Goal: Check status: Check status

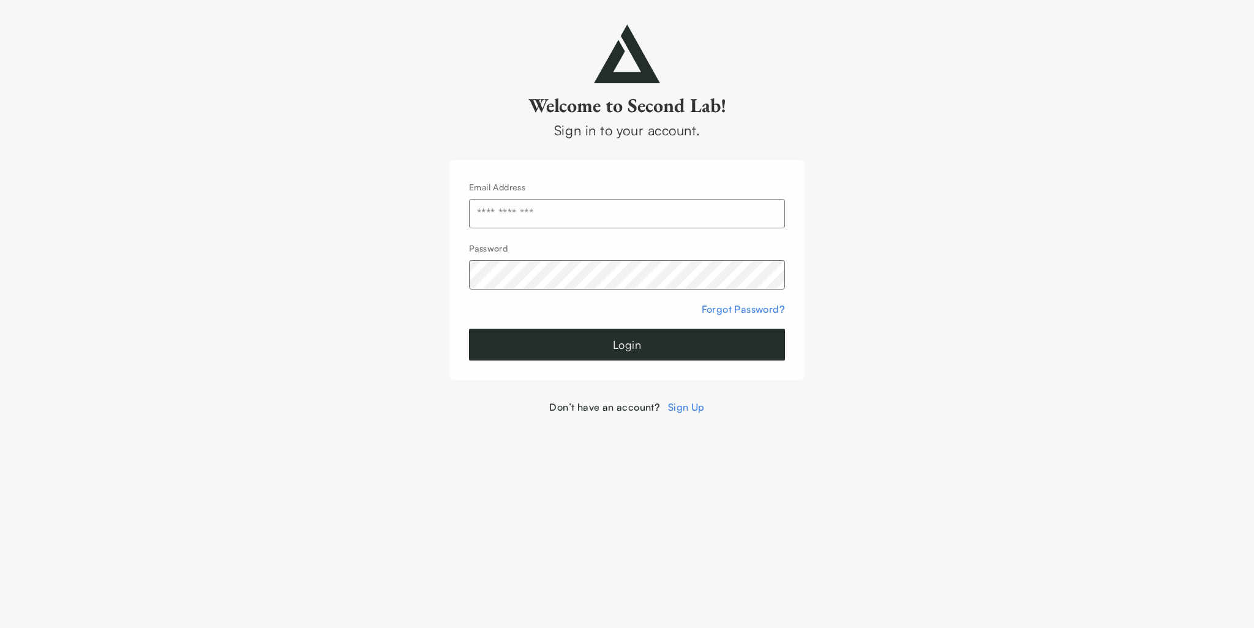
click at [489, 217] on input "text" at bounding box center [627, 213] width 316 height 29
type input "**********"
click at [469, 329] on button "Login" at bounding box center [627, 345] width 316 height 32
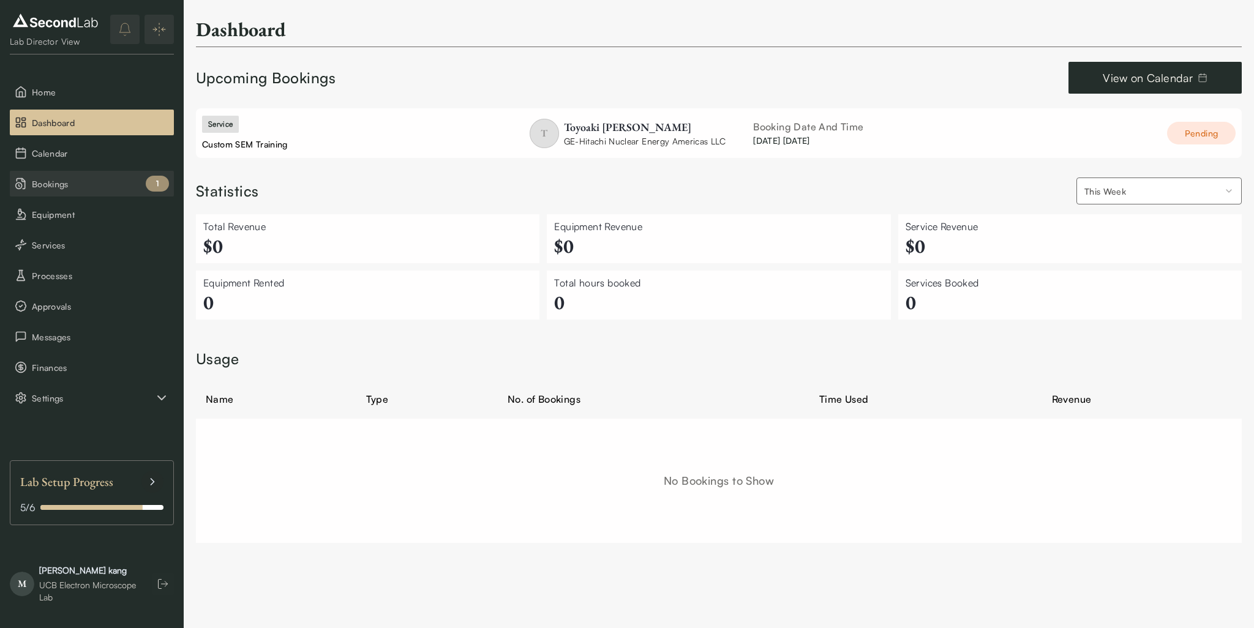
click at [63, 181] on span "Bookings" at bounding box center [100, 184] width 137 height 13
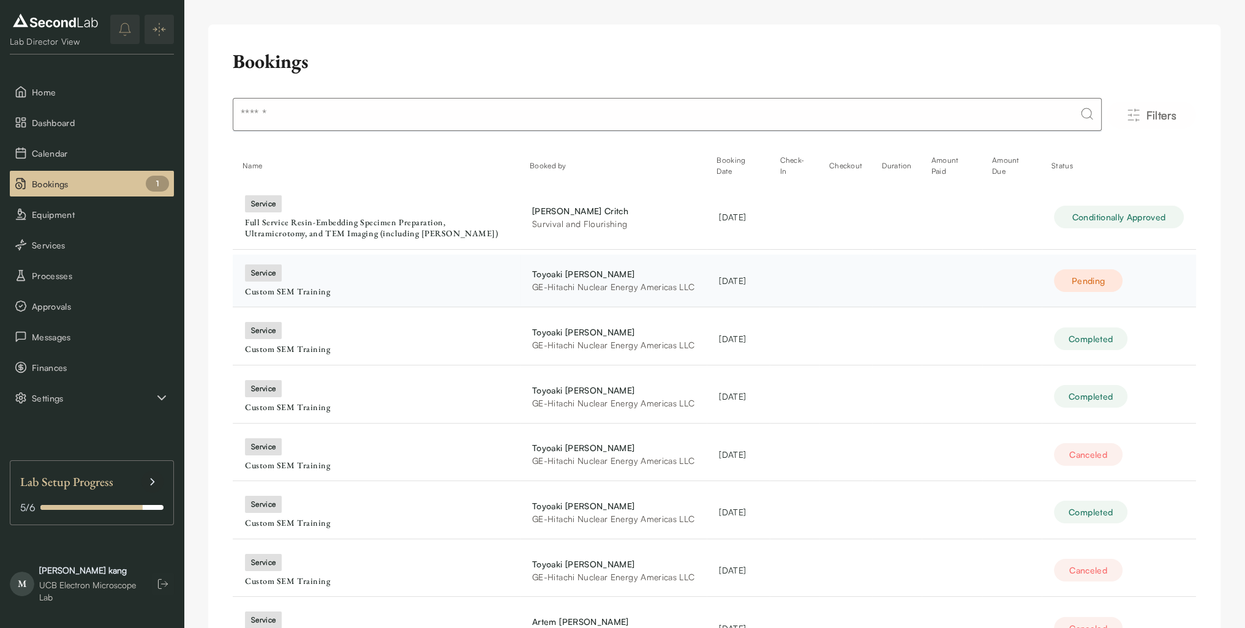
click at [617, 290] on div "GE-Hitachi Nuclear Energy Americas LLC" at bounding box center [613, 286] width 162 height 13
click at [287, 288] on div "Custom SEM Training" at bounding box center [376, 292] width 263 height 11
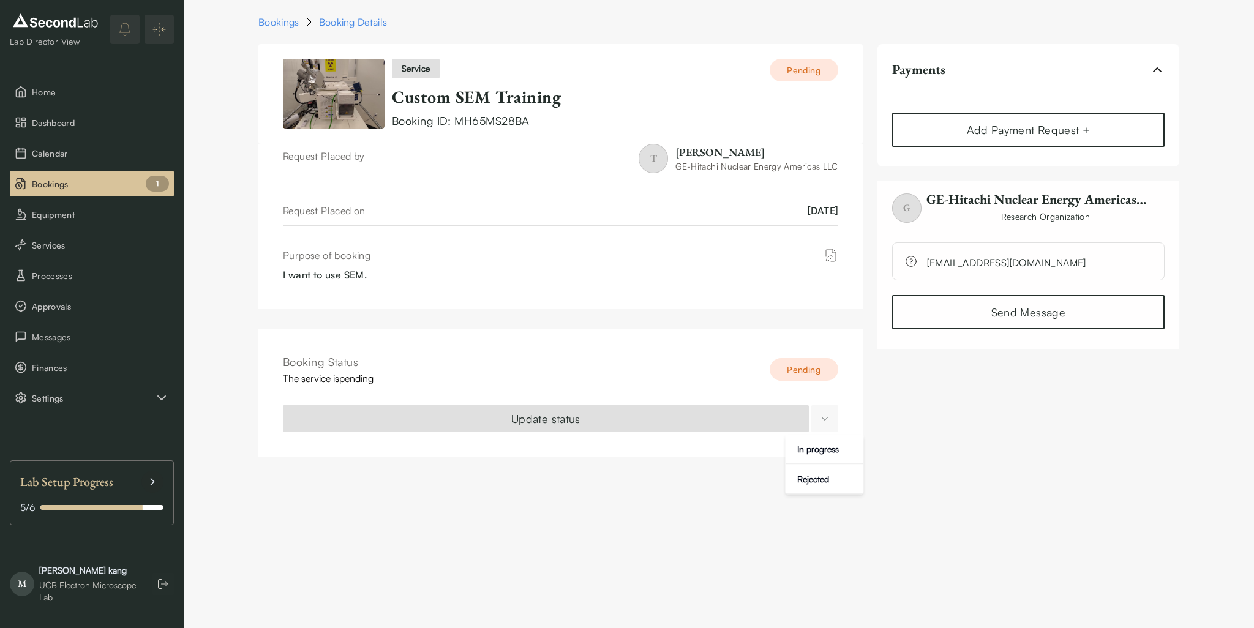
click at [823, 427] on html "SKIP TO CONTENT Lab Director View Home Dashboard Calendar Bookings 1 Equipment …" at bounding box center [627, 235] width 1254 height 471
click at [715, 372] on html "SKIP TO CONTENT Lab Director View Home Dashboard Calendar Bookings 1 Equipment …" at bounding box center [627, 235] width 1254 height 471
click at [821, 422] on html "SKIP TO CONTENT Lab Director View Home Dashboard Calendar Bookings 1 Equipment …" at bounding box center [627, 235] width 1254 height 471
click at [731, 375] on html "SKIP TO CONTENT Lab Director View Home Dashboard Calendar Bookings 1 Equipment …" at bounding box center [627, 235] width 1254 height 471
click at [828, 424] on html "SKIP TO CONTENT Lab Director View Home Dashboard Calendar Bookings 1 Equipment …" at bounding box center [627, 235] width 1254 height 471
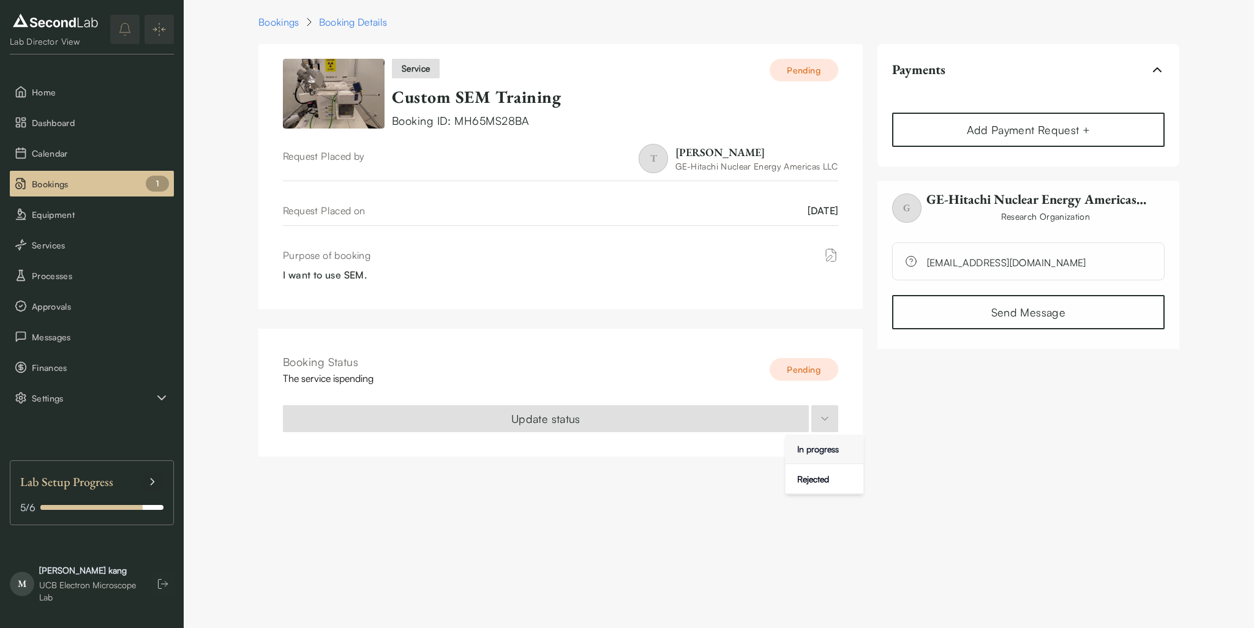
click at [806, 449] on div "In progress" at bounding box center [817, 450] width 51 height 20
